Goal: Task Accomplishment & Management: Manage account settings

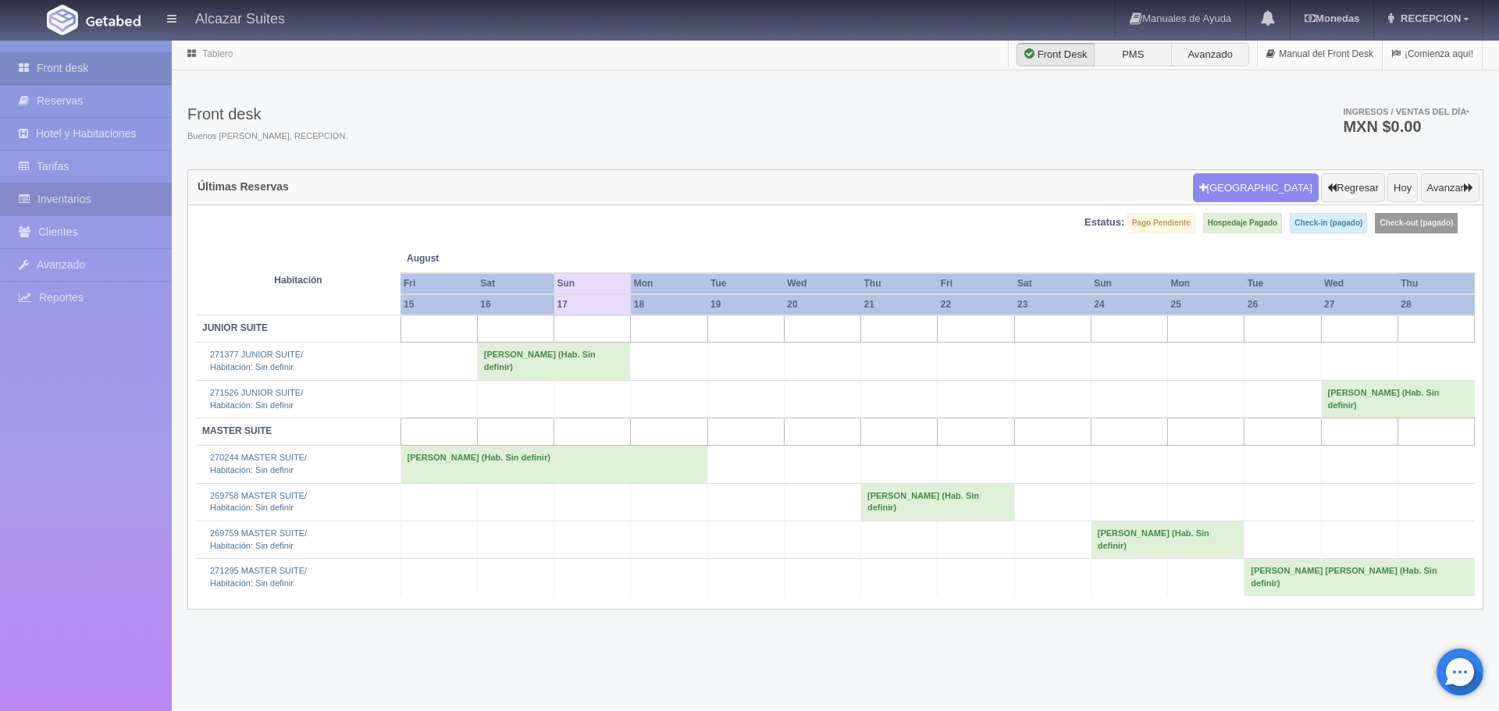
click at [59, 200] on link "Inventarios" at bounding box center [86, 199] width 172 height 32
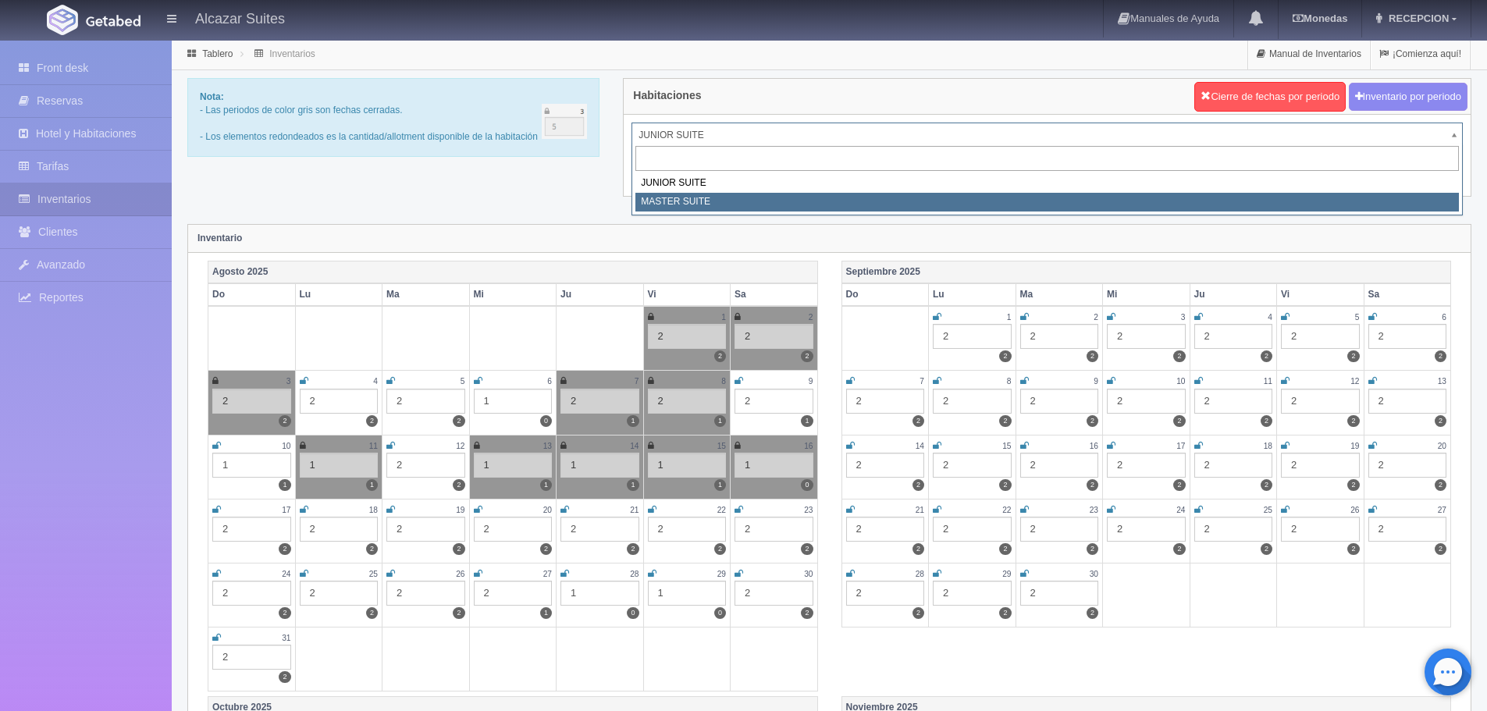
select select "305"
